Goal: Task Accomplishment & Management: Use online tool/utility

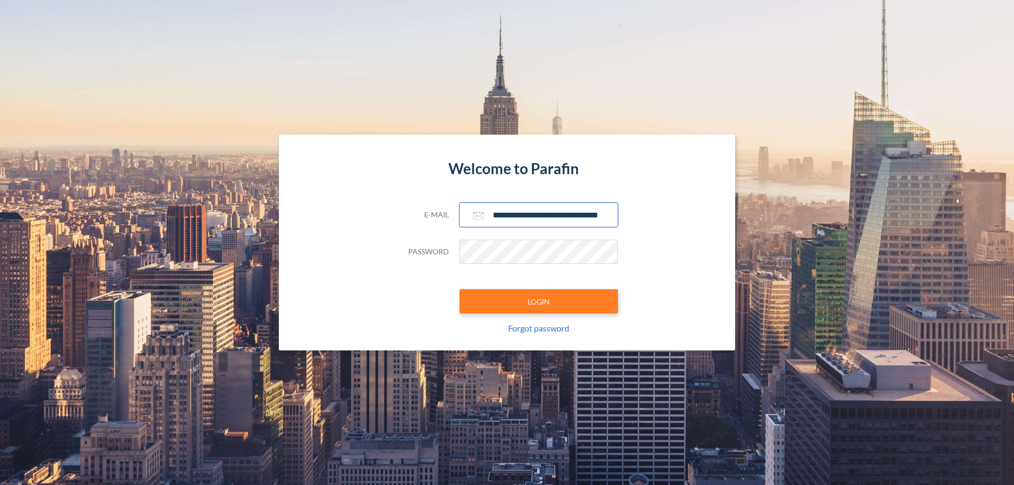
type input "**********"
click at [539, 302] on button "LOGIN" at bounding box center [539, 301] width 158 height 24
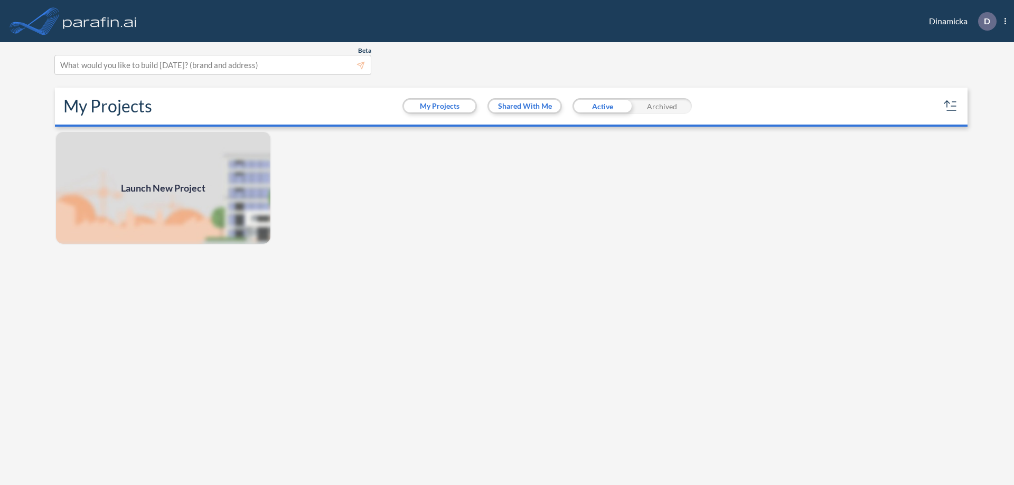
scroll to position [3, 0]
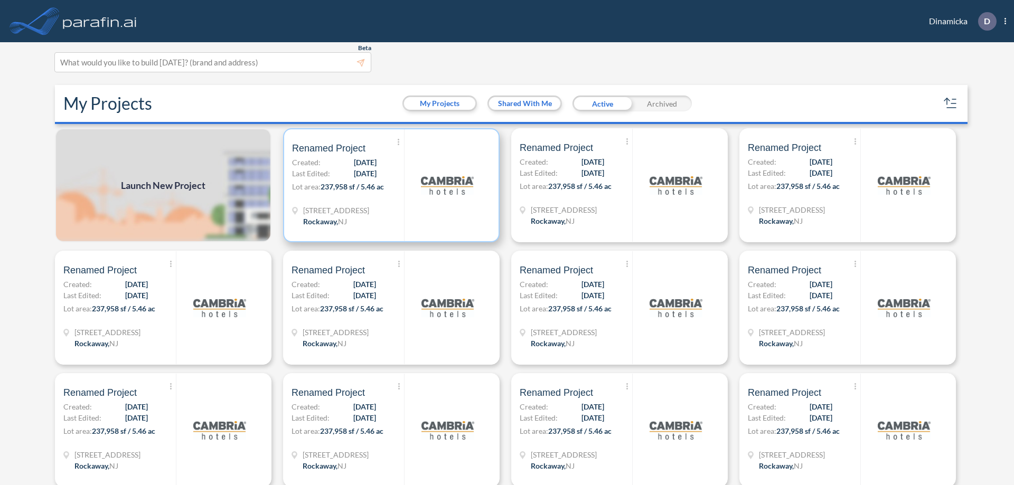
click at [389, 185] on p "Lot area: 237,958 sf / 5.46 ac" at bounding box center [348, 188] width 112 height 15
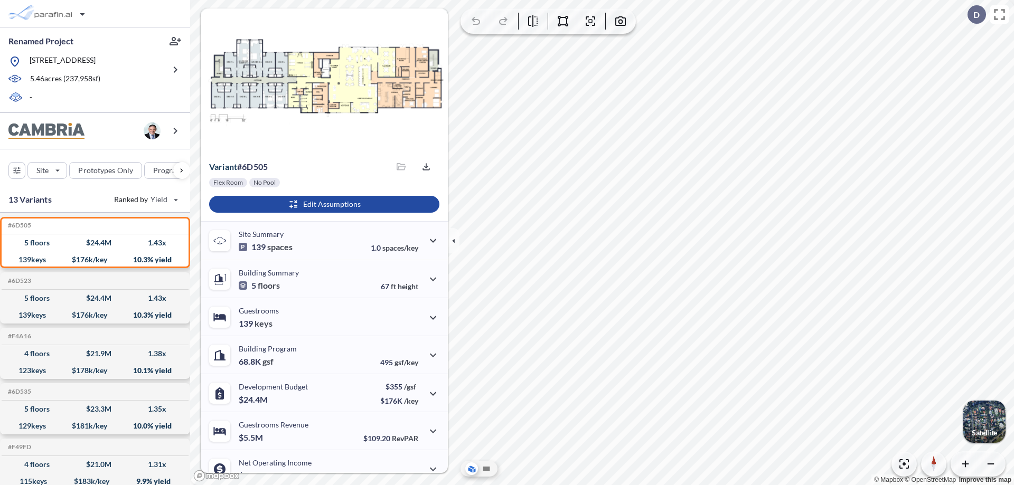
scroll to position [53, 0]
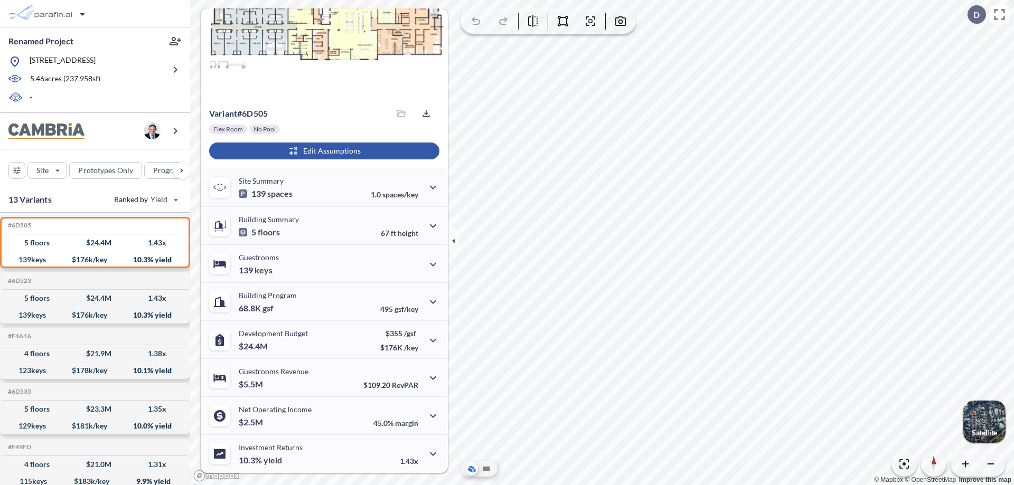
click at [323, 151] on div "button" at bounding box center [324, 151] width 230 height 17
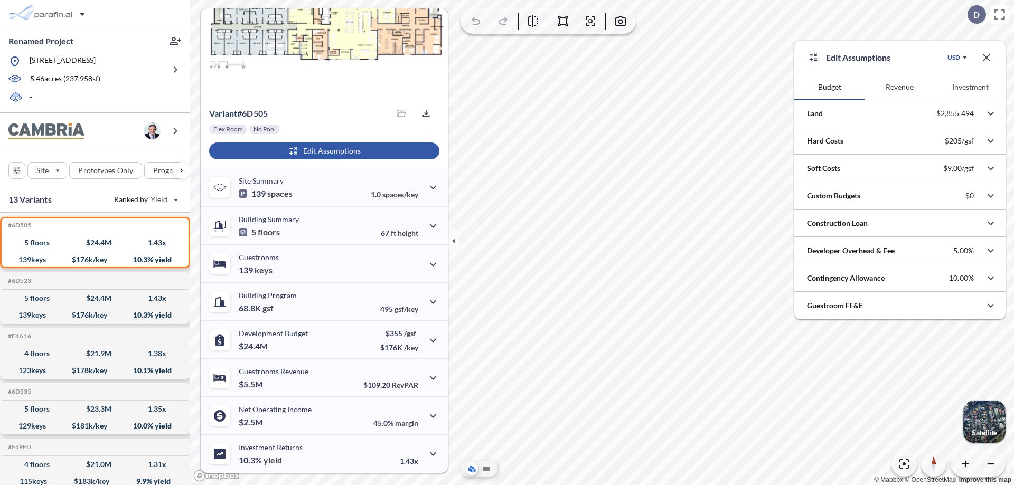
click at [900, 87] on button "Revenue" at bounding box center [900, 86] width 70 height 25
